Goal: Task Accomplishment & Management: Use online tool/utility

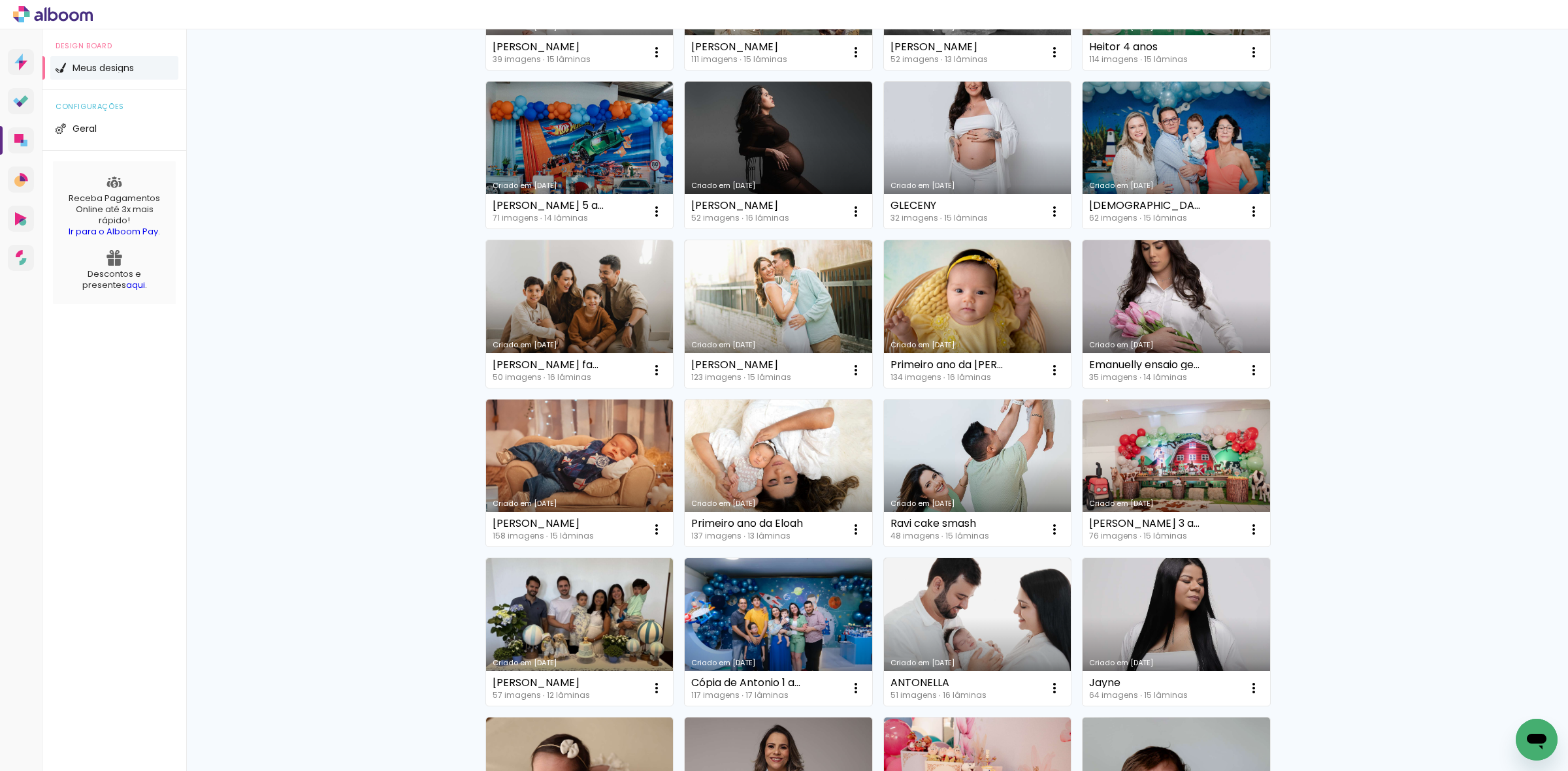
scroll to position [647, 0]
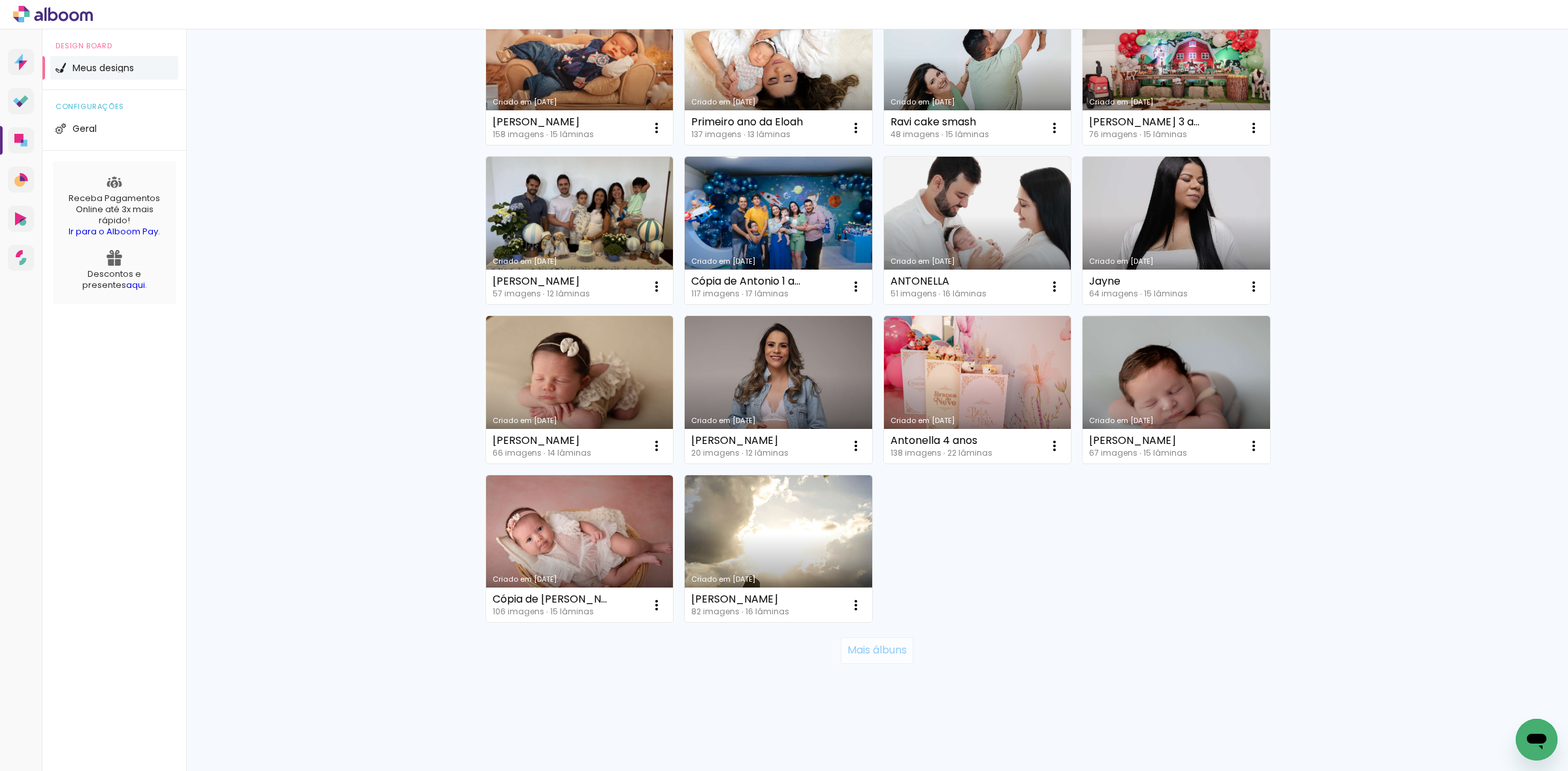
click at [0, 0] on slot "Mais álbuns" at bounding box center [0, 0] width 0 height 0
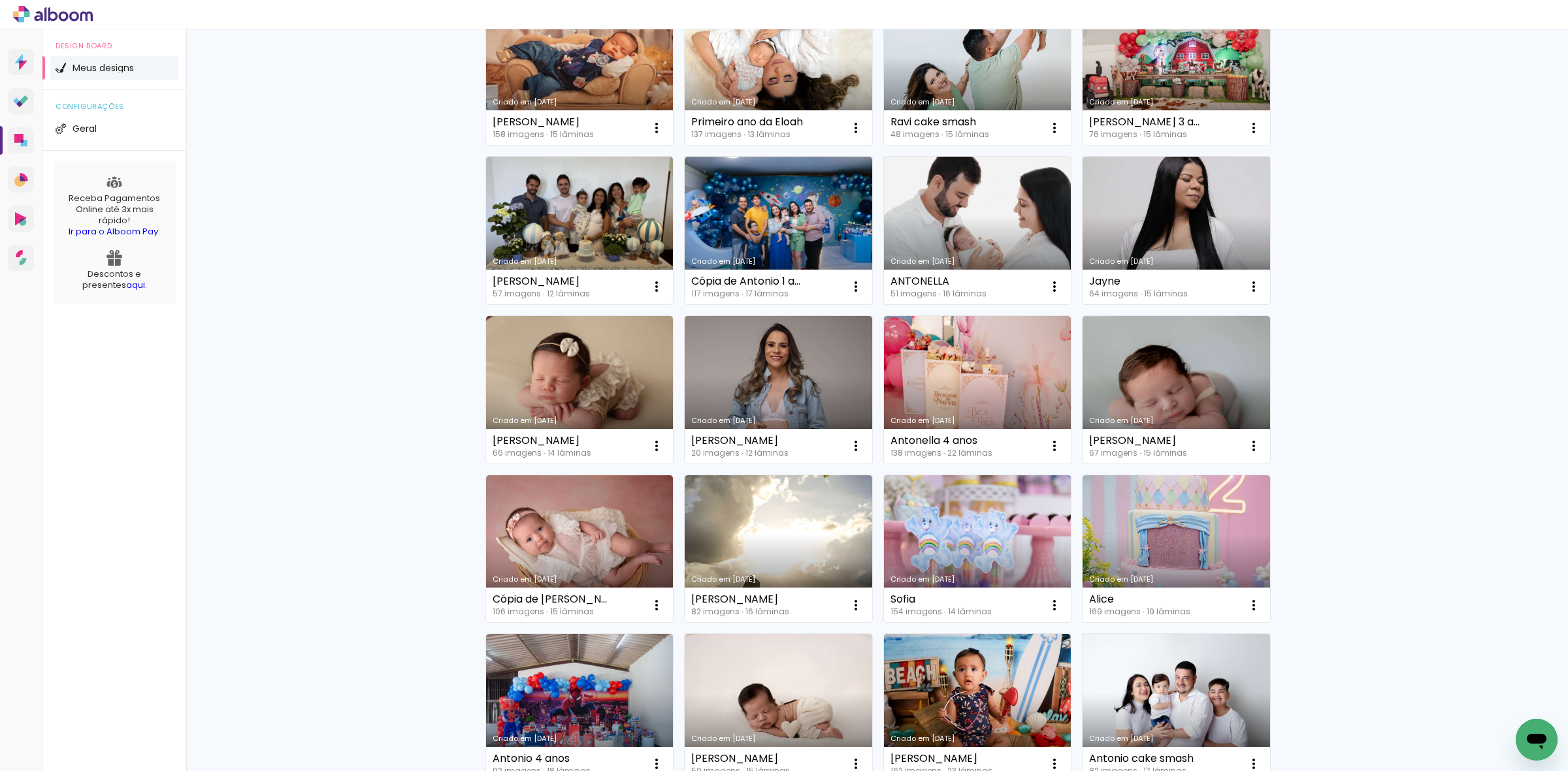
click at [951, 555] on link "Criado em [DATE]" at bounding box center [978, 549] width 188 height 147
